Goal: Information Seeking & Learning: Learn about a topic

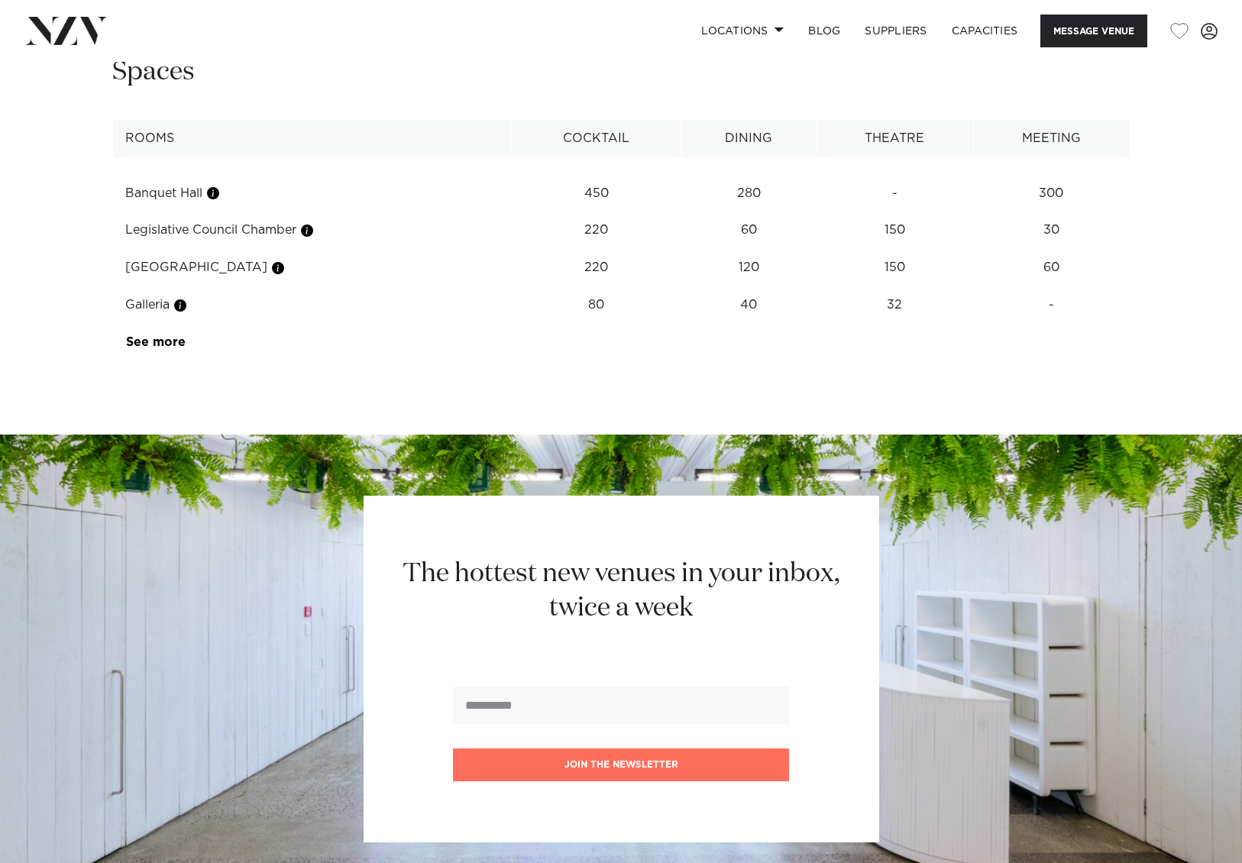
scroll to position [2493, 0]
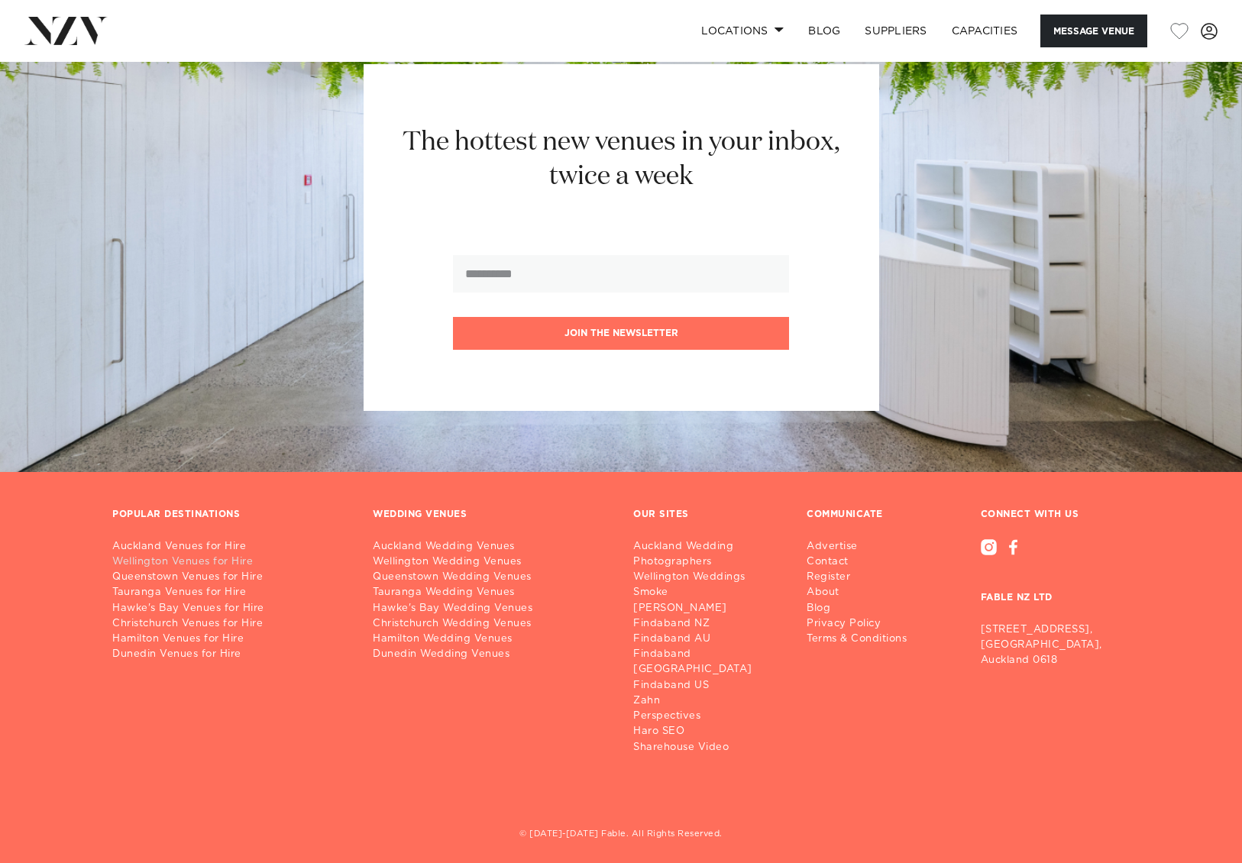
click at [225, 564] on link "Wellington Venues for Hire" at bounding box center [230, 561] width 236 height 15
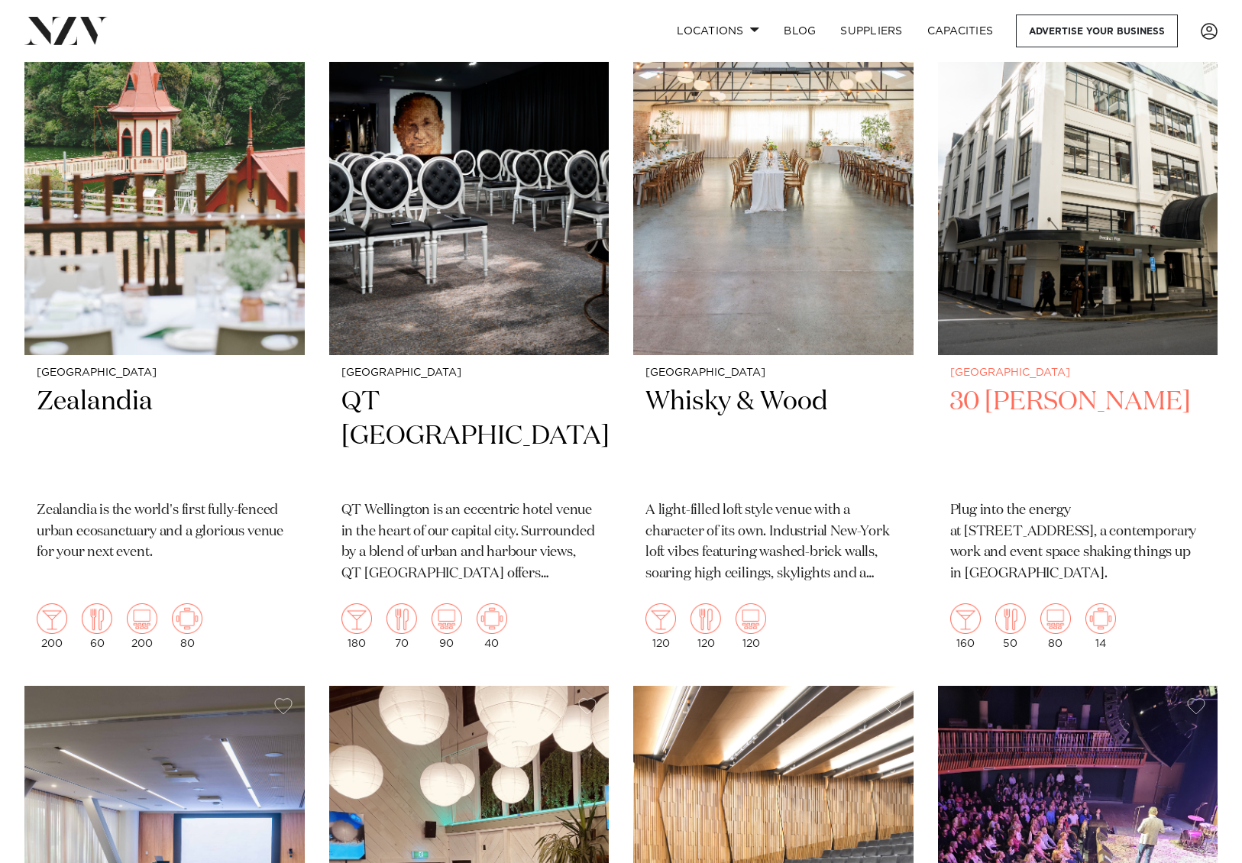
scroll to position [1375, 0]
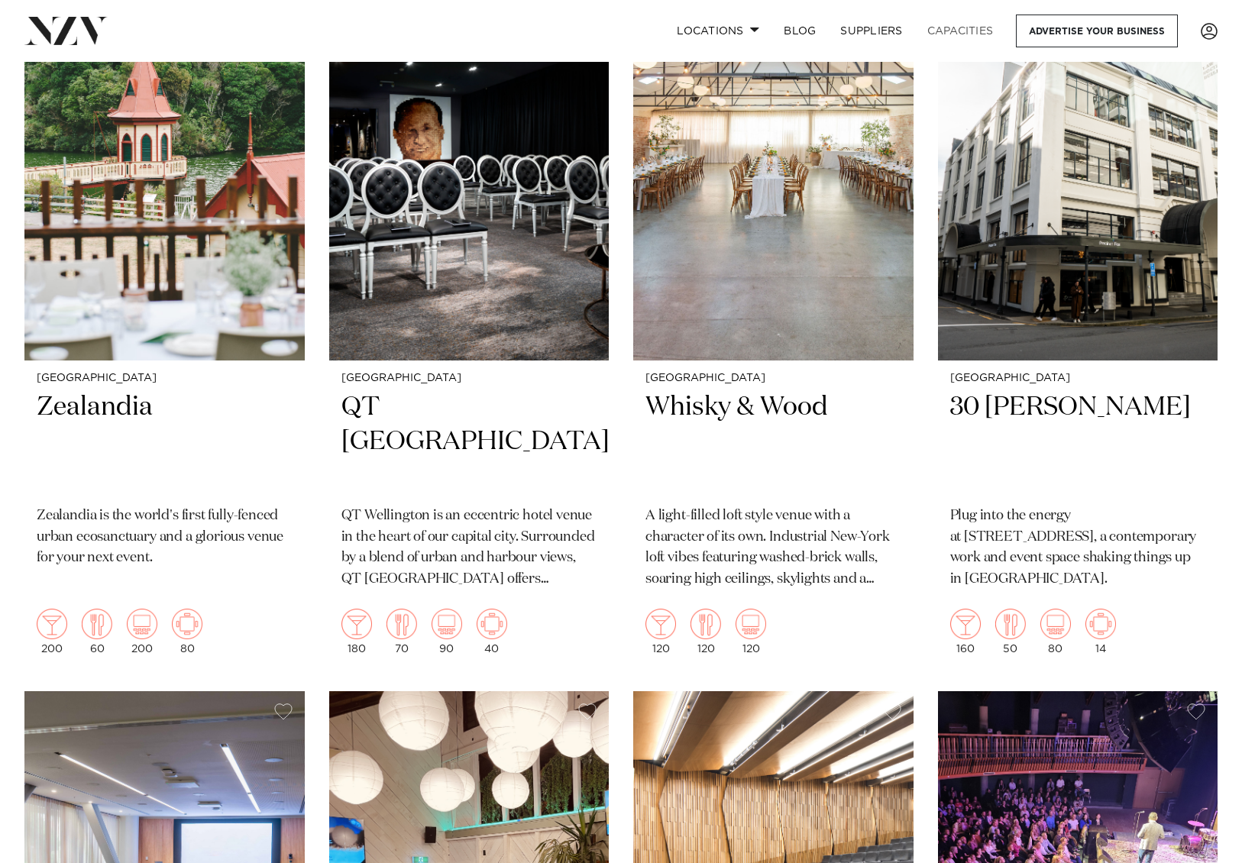
click at [971, 22] on link "Capacities" at bounding box center [960, 31] width 91 height 33
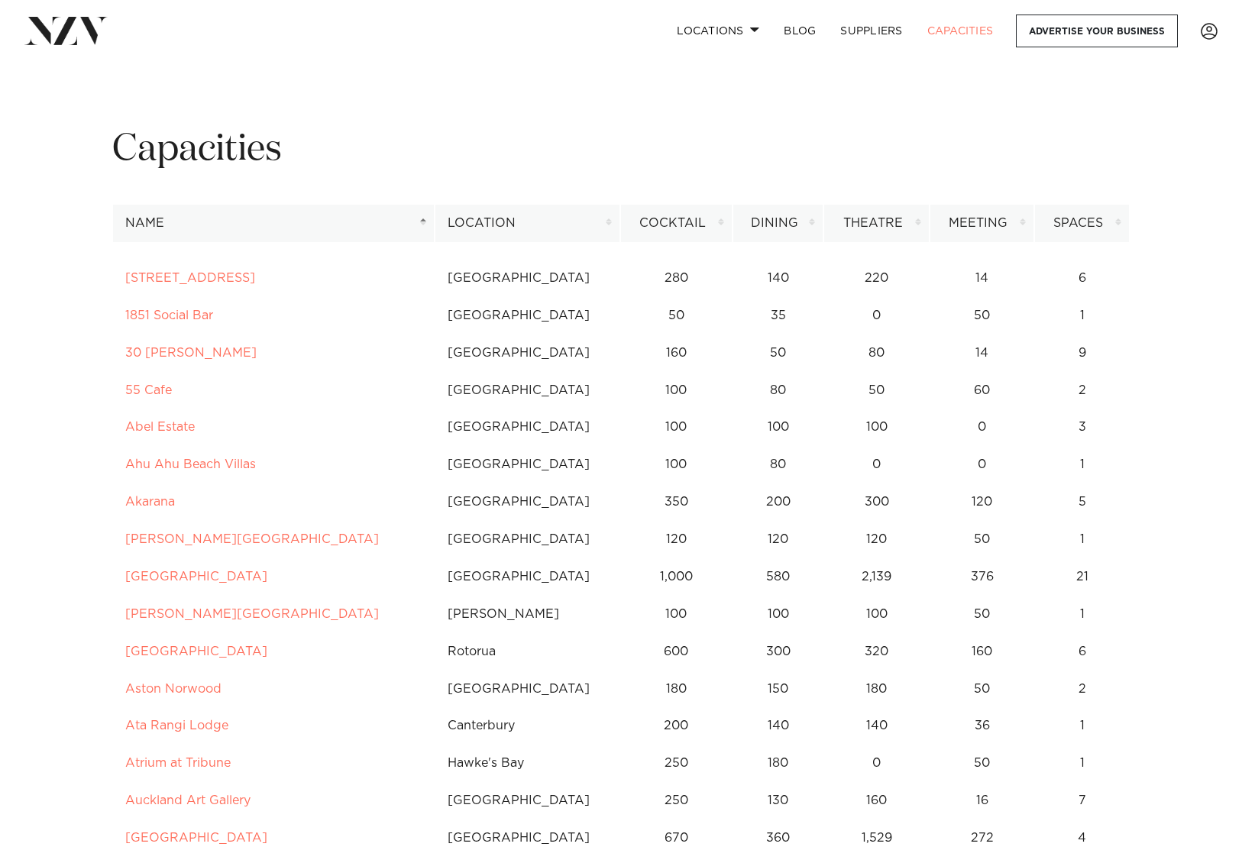
click at [994, 223] on th "Meeting" at bounding box center [981, 223] width 105 height 37
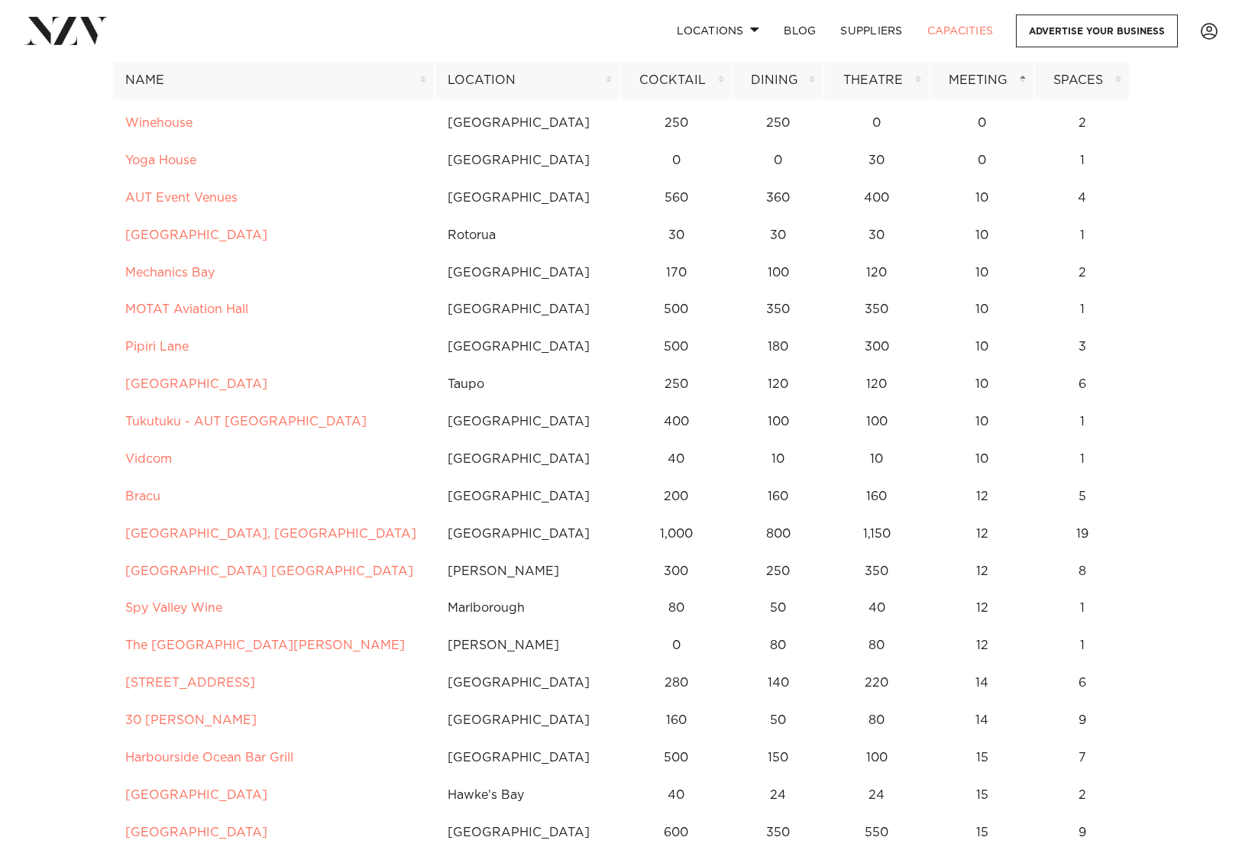
scroll to position [1527, 0]
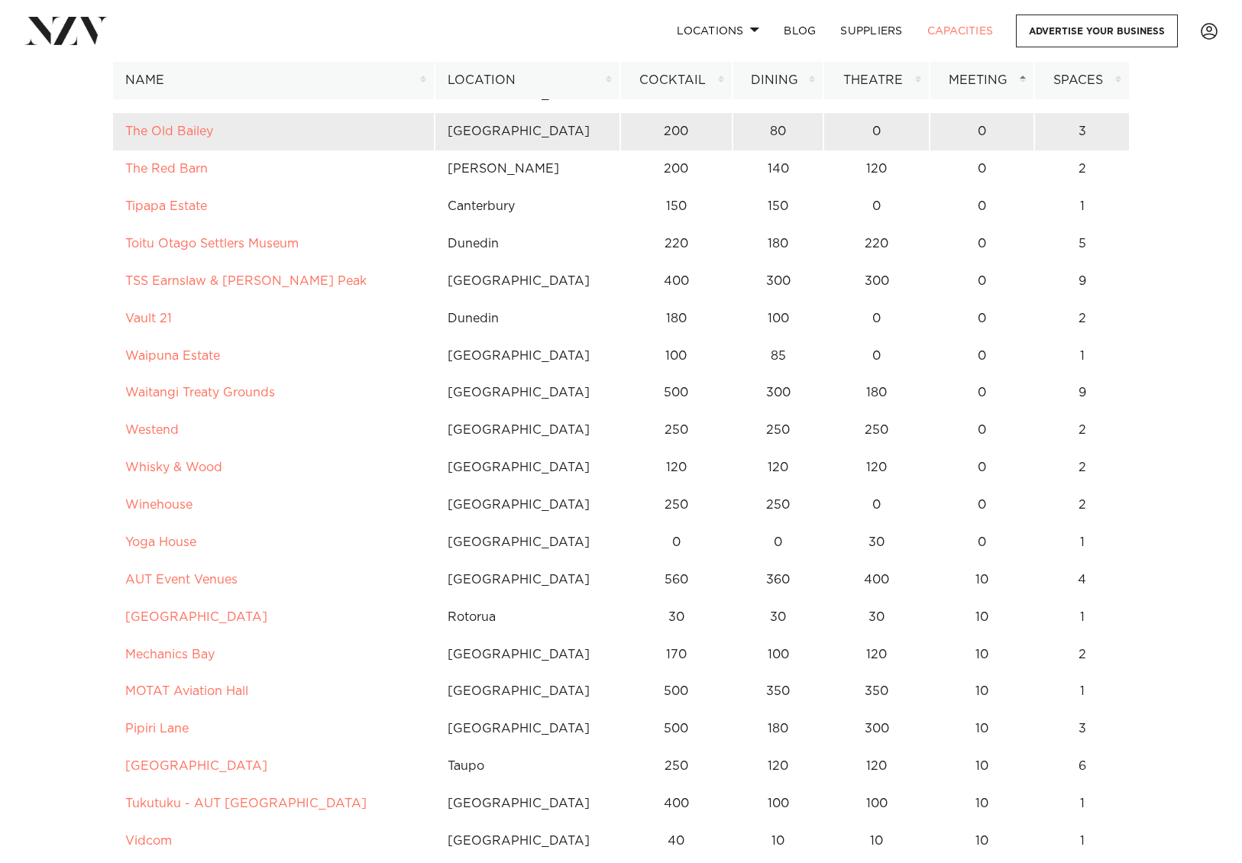
click at [483, 150] on td "[PERSON_NAME]" at bounding box center [527, 168] width 185 height 37
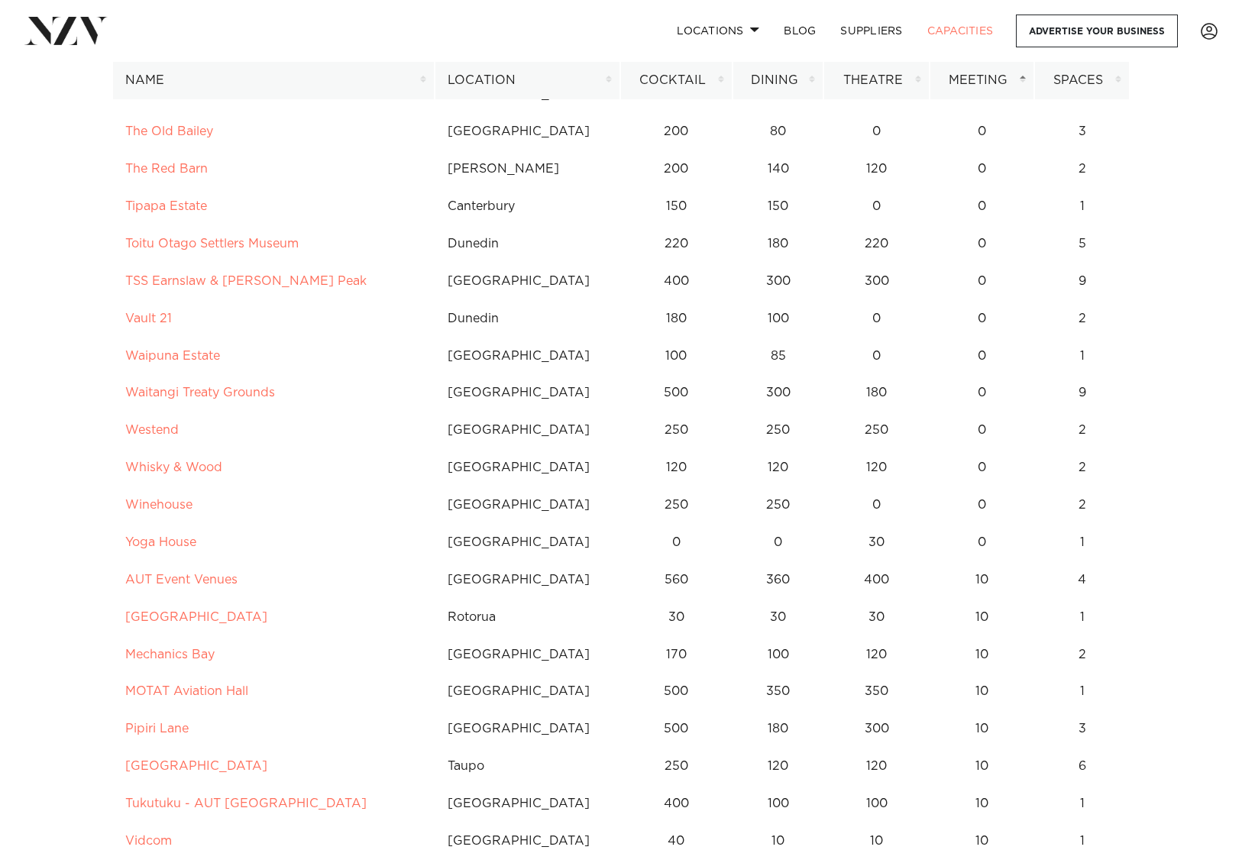
click at [532, 73] on th "Location" at bounding box center [527, 80] width 185 height 37
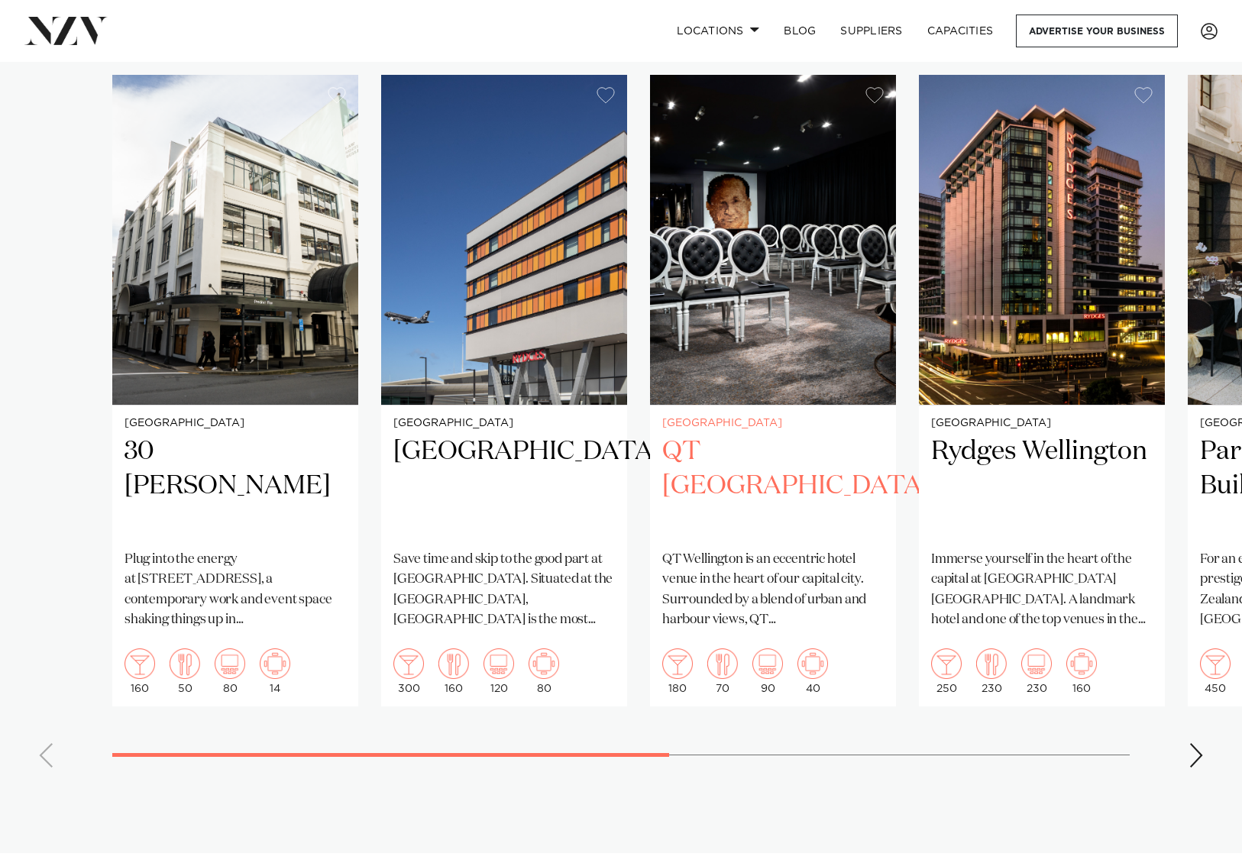
scroll to position [1145, 0]
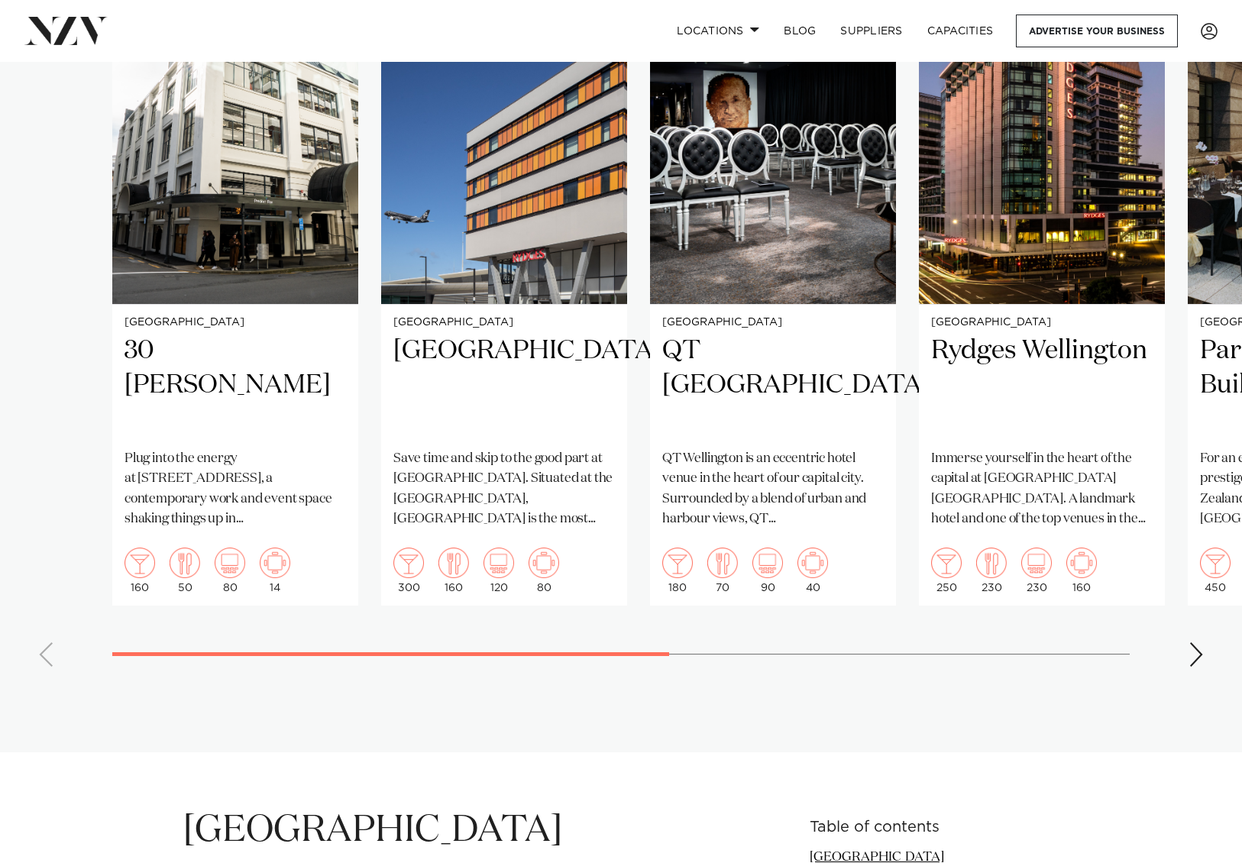
click at [1186, 628] on swiper-container "Wellington 30 Waring Taylor Plug into the energy at 30 Waring Taylor Street, a …" at bounding box center [621, 326] width 1242 height 705
click at [1203, 635] on swiper-container "Wellington 30 Waring Taylor Plug into the energy at 30 Waring Taylor Street, a …" at bounding box center [621, 326] width 1242 height 705
click at [1202, 642] on div "Next slide" at bounding box center [1195, 654] width 15 height 24
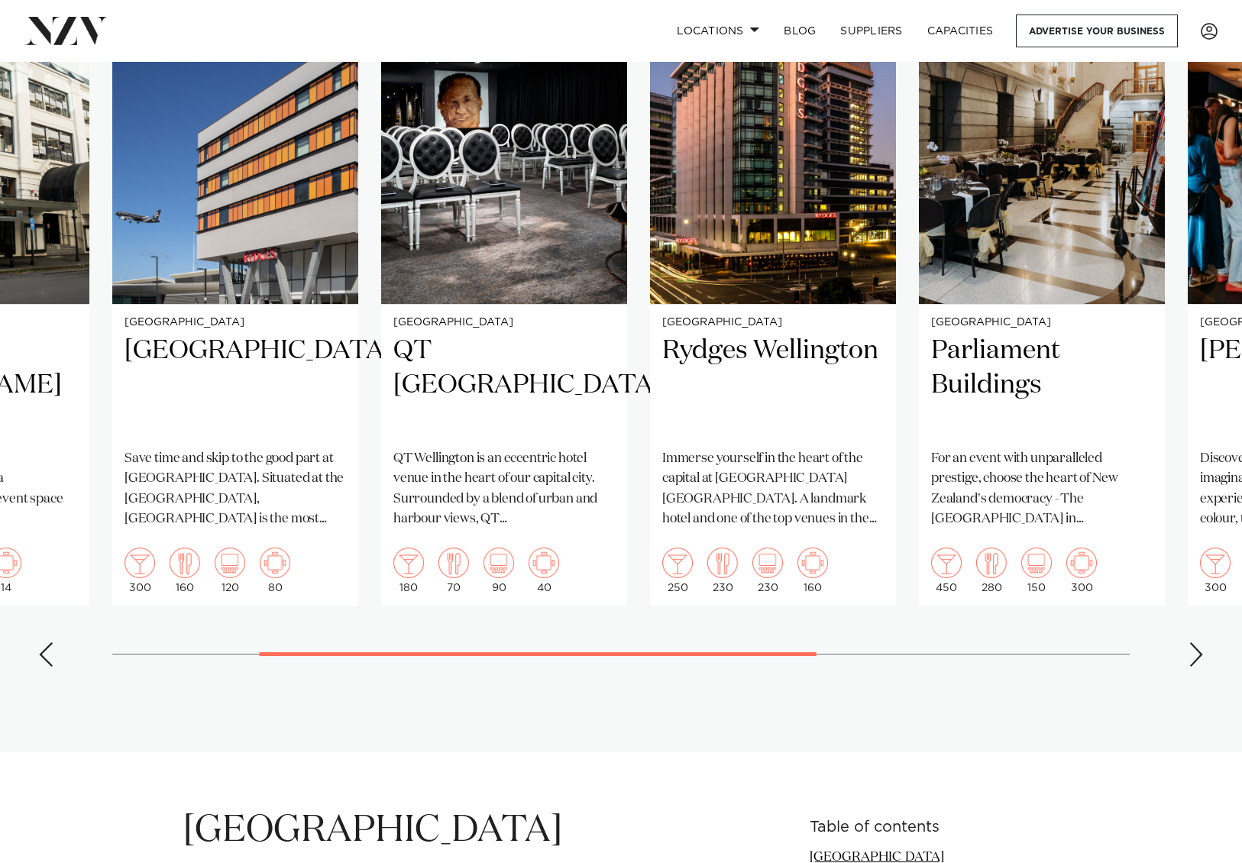
click at [1202, 642] on div "Next slide" at bounding box center [1195, 654] width 15 height 24
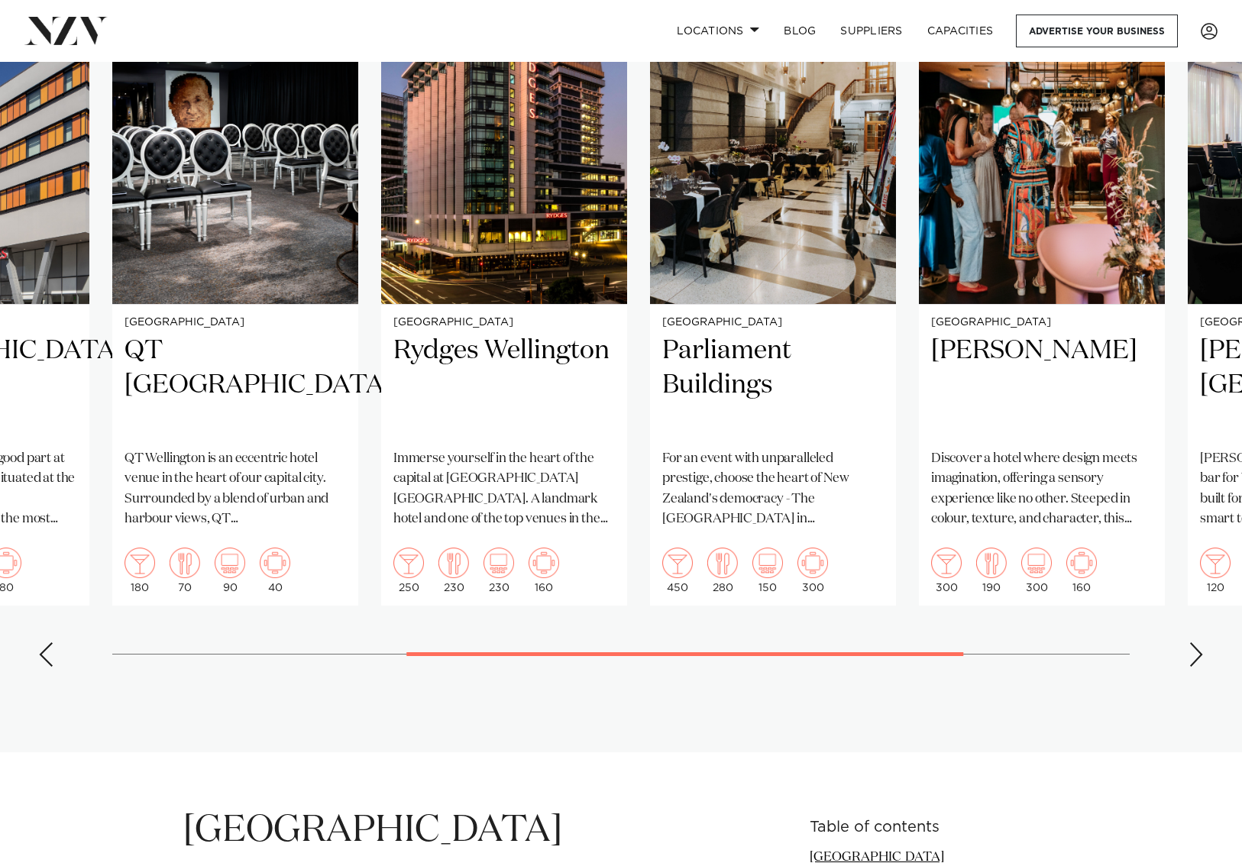
click at [1202, 642] on div "Next slide" at bounding box center [1195, 654] width 15 height 24
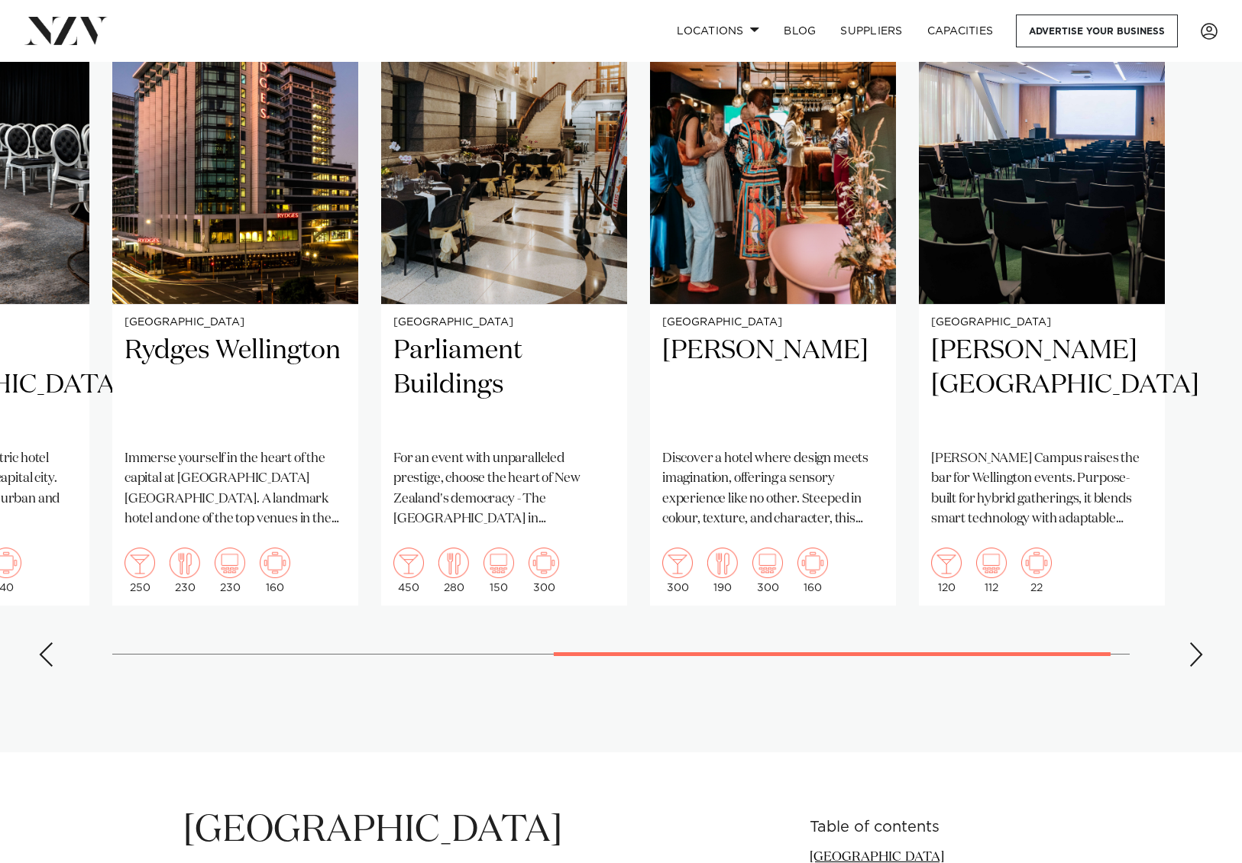
click at [1202, 642] on div "Next slide" at bounding box center [1195, 654] width 15 height 24
click at [1202, 637] on swiper-container "Wellington 30 Waring Taylor Plug into the energy at 30 Waring Taylor Street, a …" at bounding box center [621, 326] width 1242 height 705
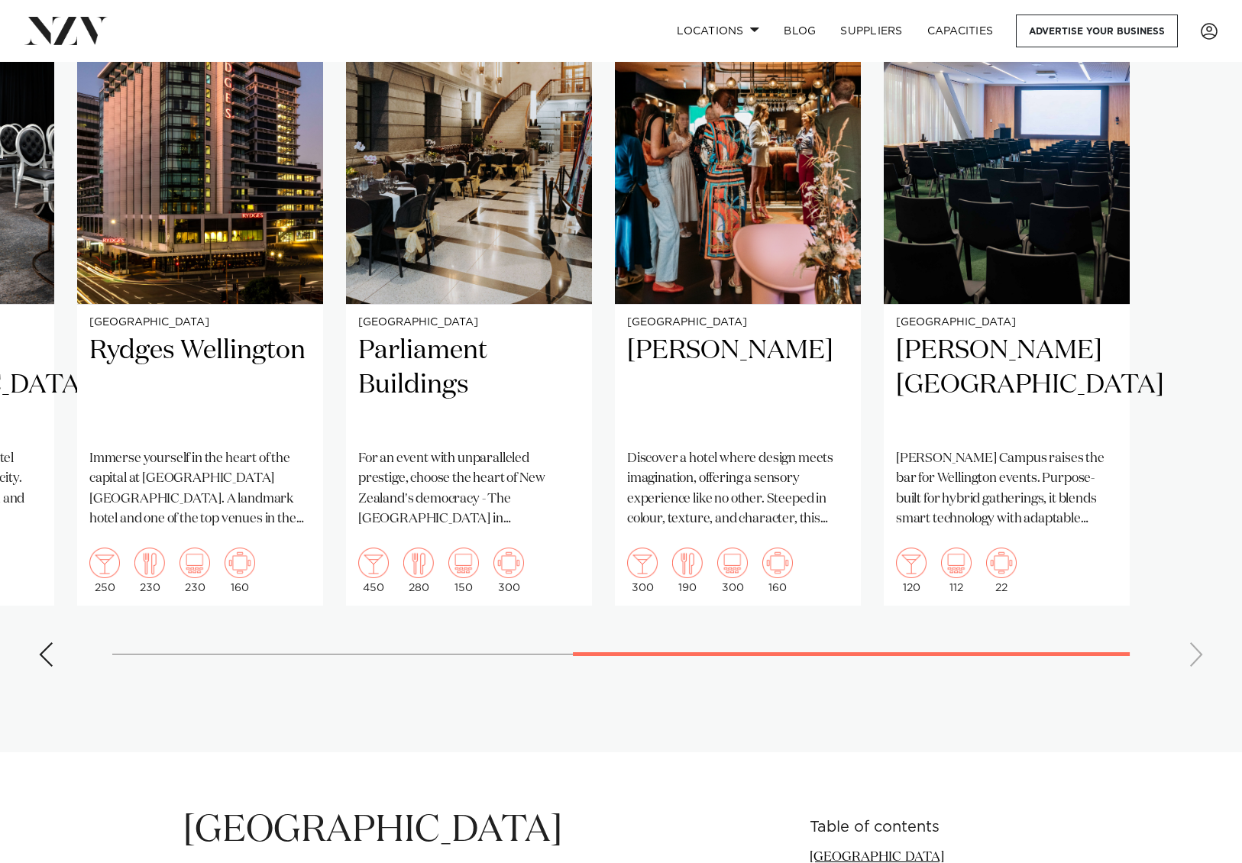
click at [1202, 637] on swiper-container "Wellington 30 Waring Taylor Plug into the energy at 30 Waring Taylor Street, a …" at bounding box center [621, 326] width 1242 height 705
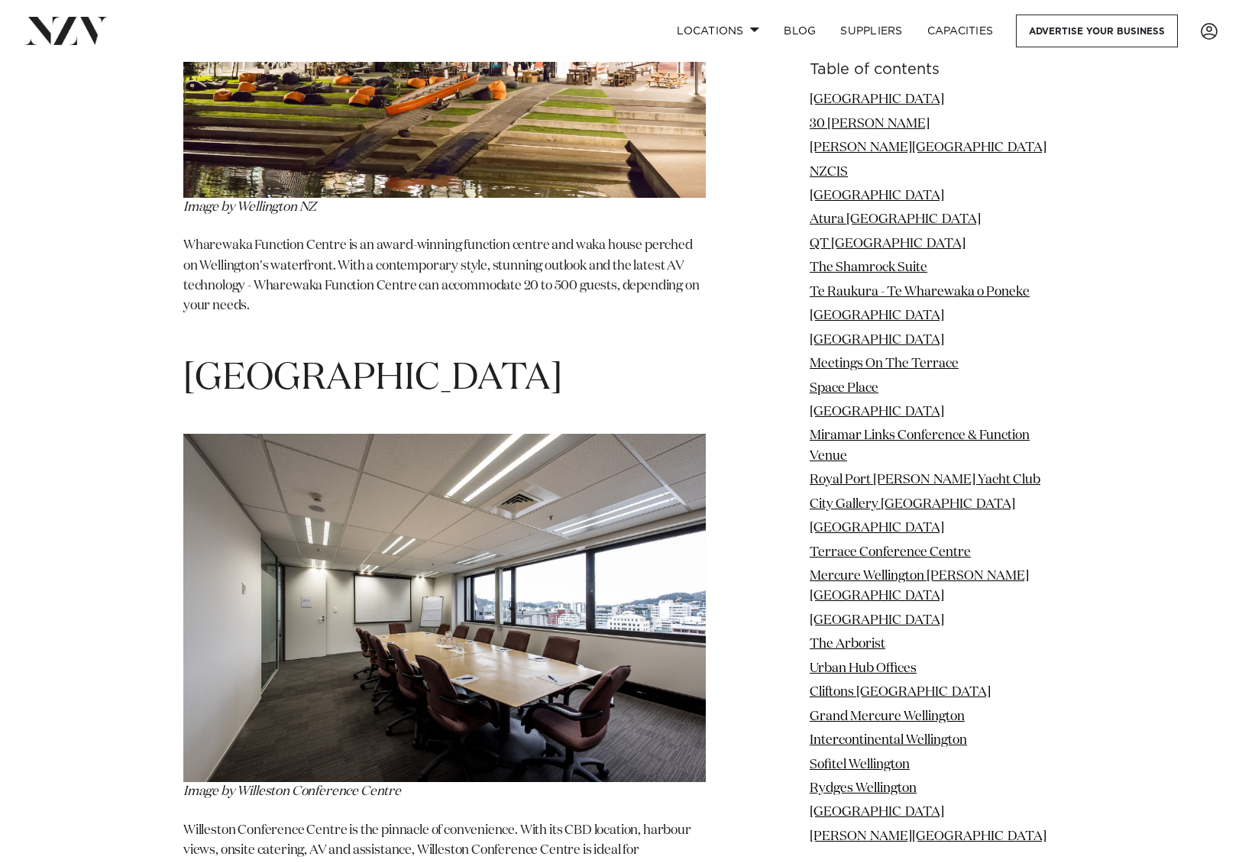
scroll to position [7407, 0]
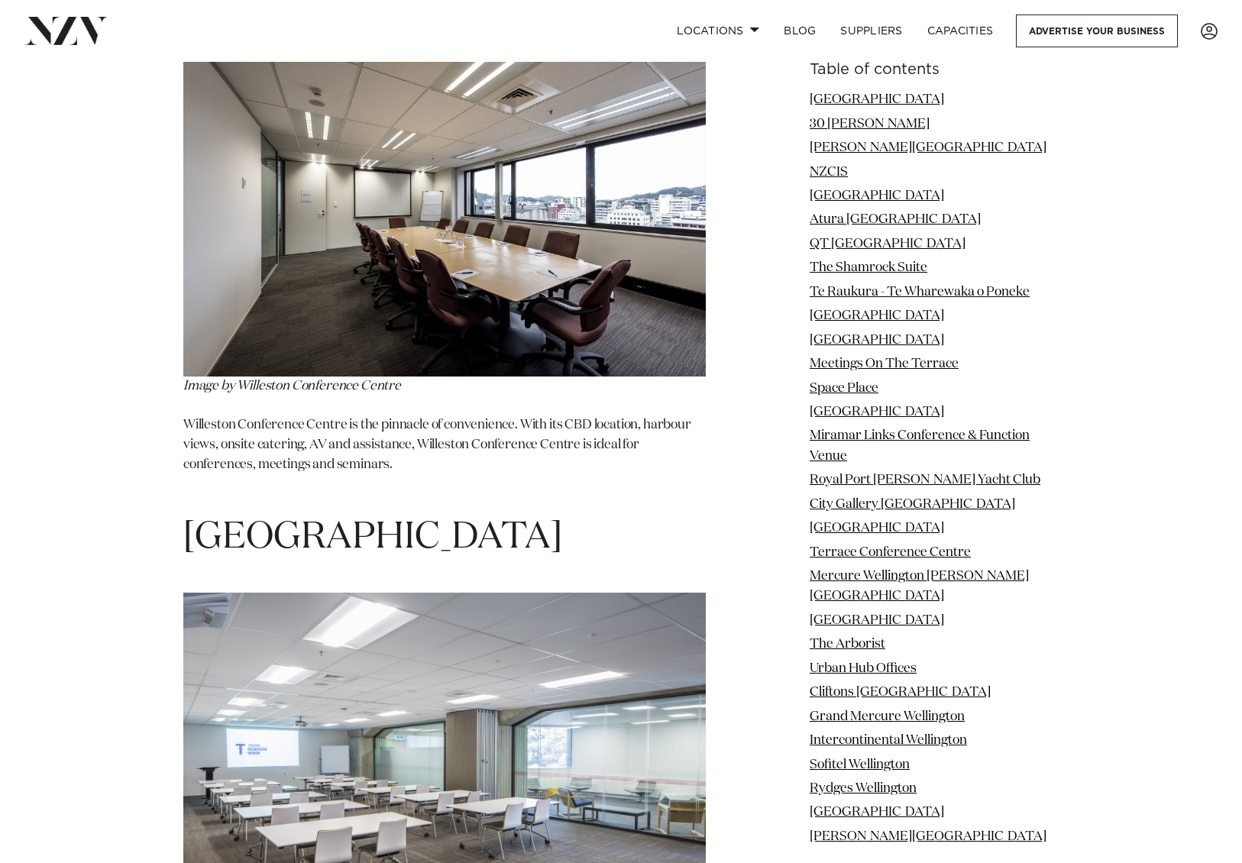
click at [289, 519] on span "[GEOGRAPHIC_DATA]" at bounding box center [372, 537] width 379 height 37
copy span "Tiakiwai"
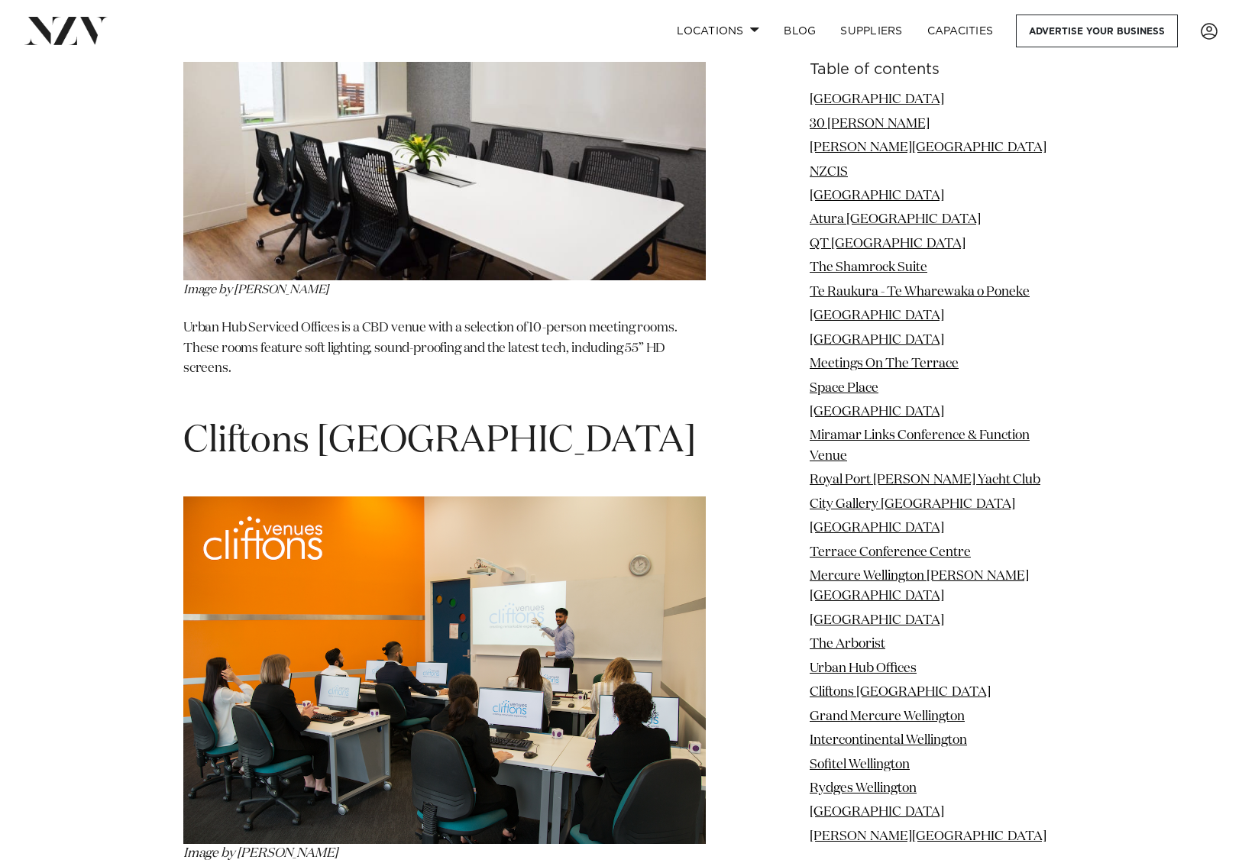
scroll to position [15120, 0]
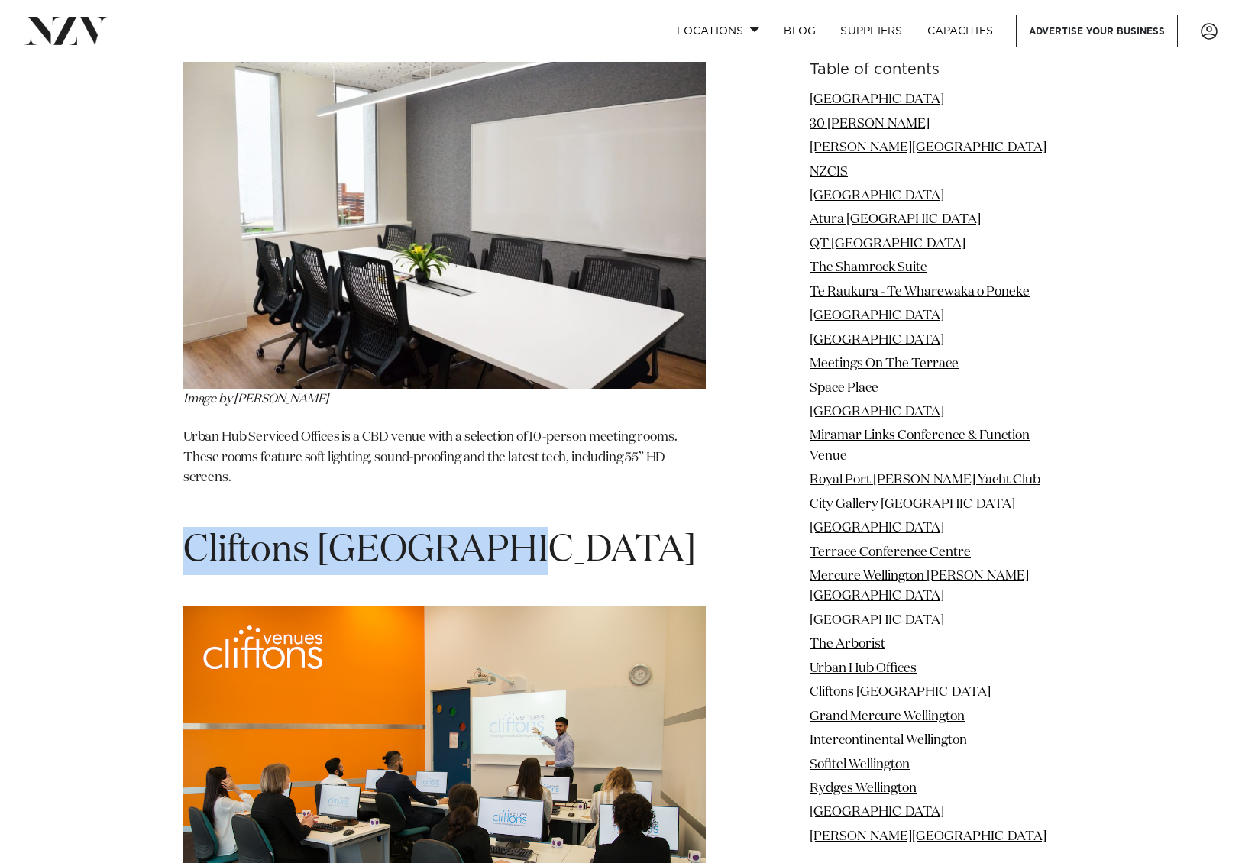
drag, startPoint x: 483, startPoint y: 276, endPoint x: 190, endPoint y: 296, distance: 293.1
click at [190, 527] on h1 "Cliftons Wellington" at bounding box center [444, 551] width 522 height 48
copy h1 "Cliftons Wellington"
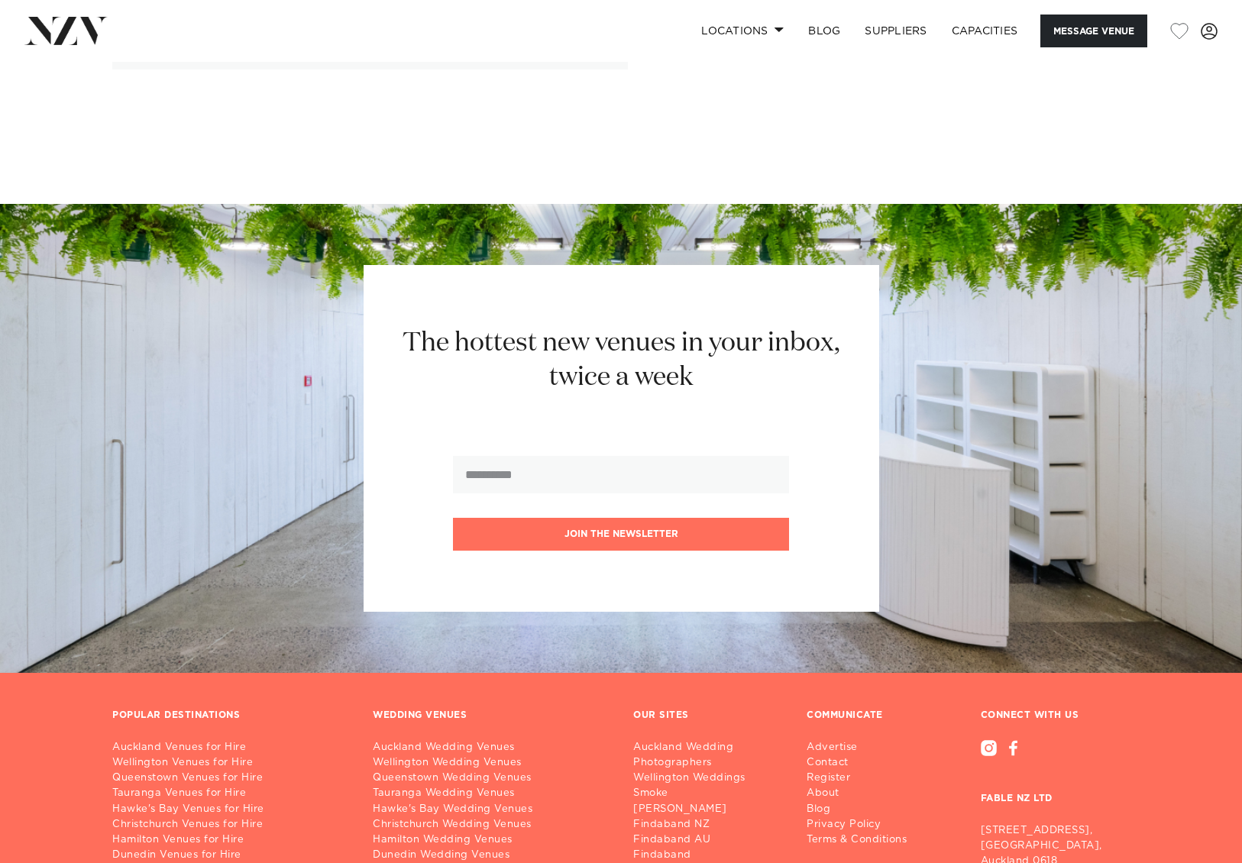
scroll to position [3048, 0]
